Goal: Information Seeking & Learning: Learn about a topic

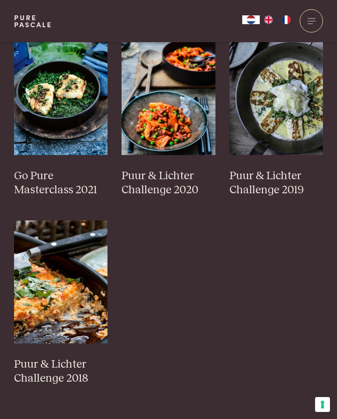
scroll to position [688, 0]
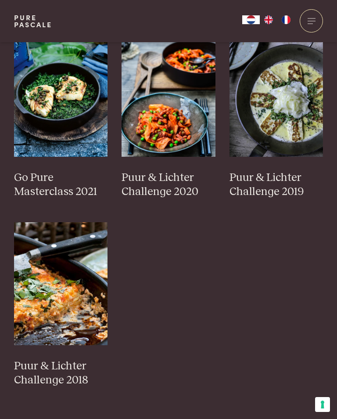
click at [67, 278] on img at bounding box center [61, 283] width 94 height 123
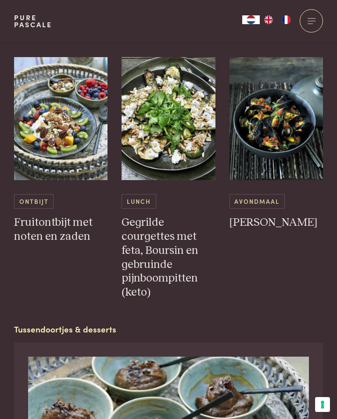
scroll to position [1249, 0]
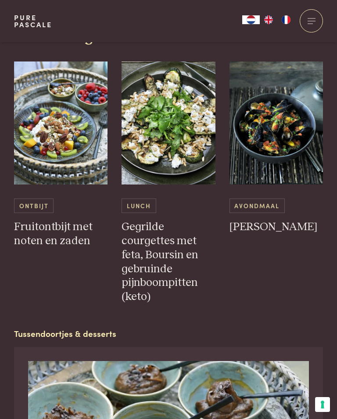
click at [281, 119] on img at bounding box center [277, 123] width 94 height 123
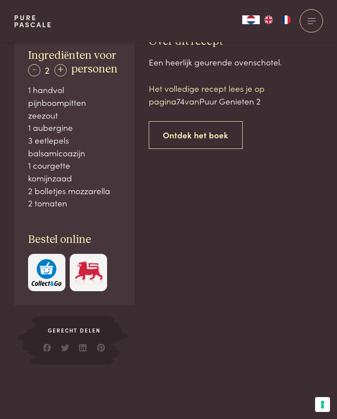
scroll to position [472, 0]
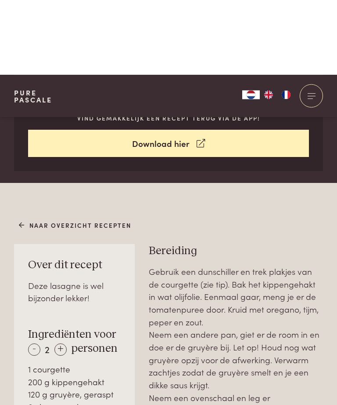
scroll to position [212, 0]
